Goal: Register for event/course

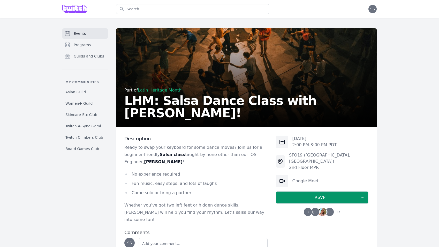
click at [91, 35] on link "Events" at bounding box center [84, 33] width 45 height 10
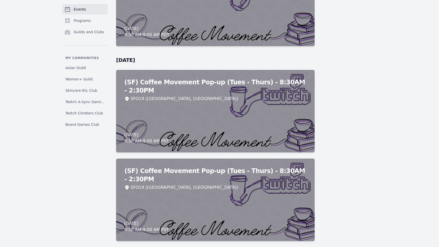
scroll to position [2962, 0]
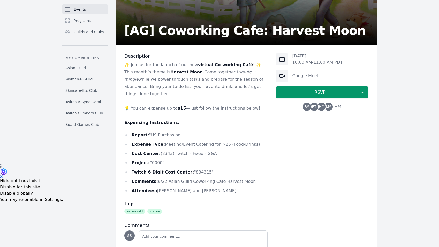
scroll to position [90, 0]
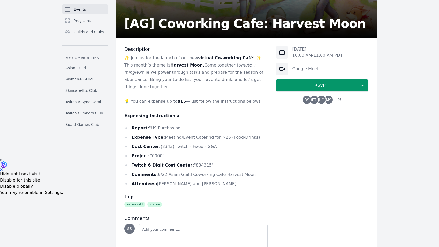
drag, startPoint x: 154, startPoint y: 59, endPoint x: 252, endPoint y: 81, distance: 99.9
click at [252, 81] on p "✨ Join us for the launch of our new virtual Co-working Café ! ✨ This month’s th…" at bounding box center [195, 72] width 143 height 36
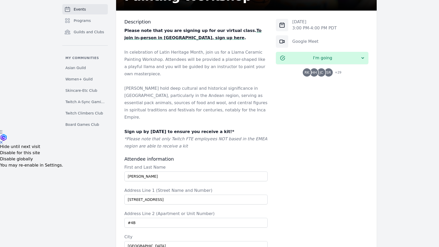
scroll to position [119, 0]
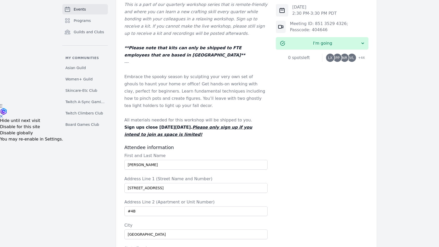
scroll to position [191, 0]
